Goal: Register for event/course

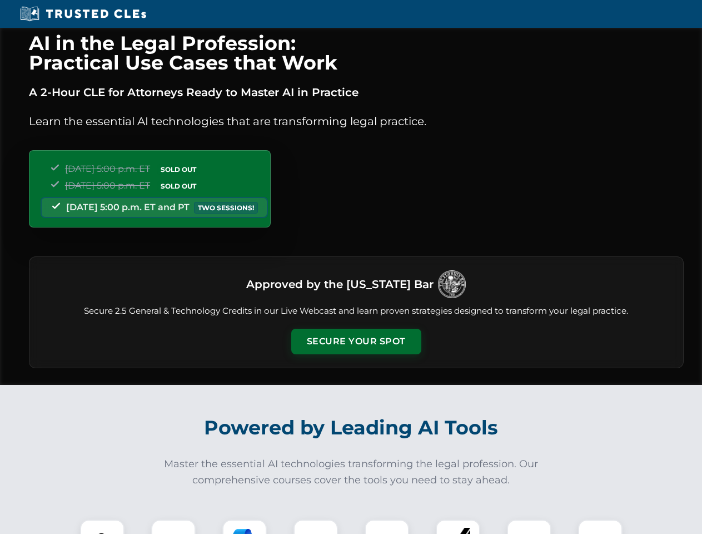
click at [356, 341] on button "Secure Your Spot" at bounding box center [356, 342] width 130 height 26
click at [102, 527] on img at bounding box center [102, 541] width 32 height 32
